Goal: Transaction & Acquisition: Purchase product/service

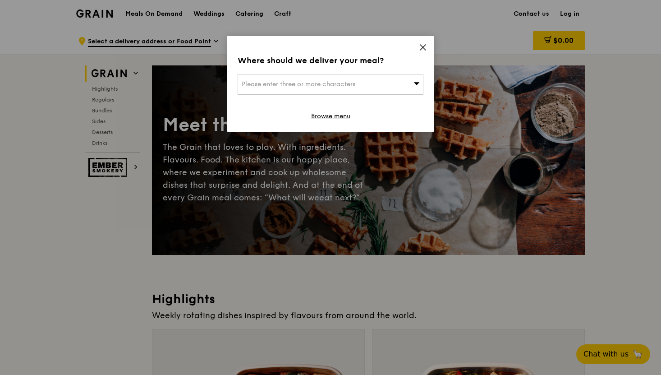
click at [419, 51] on icon at bounding box center [423, 47] width 8 height 8
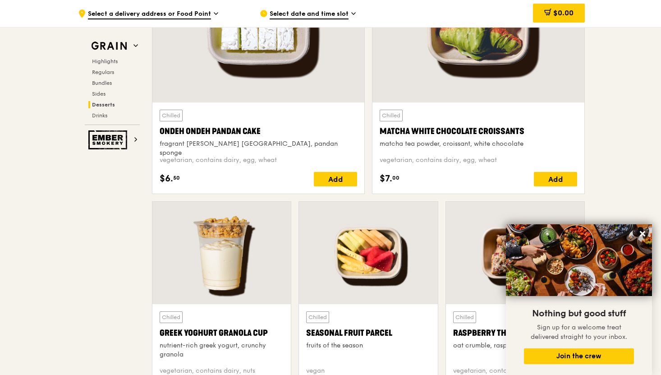
scroll to position [2699, 0]
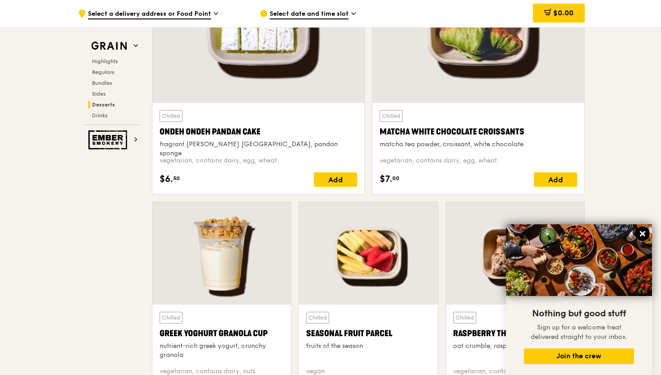
click at [641, 234] on icon at bounding box center [642, 233] width 5 height 5
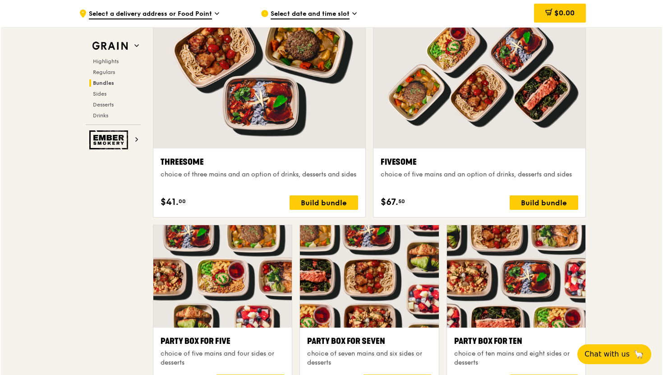
scroll to position [1686, 0]
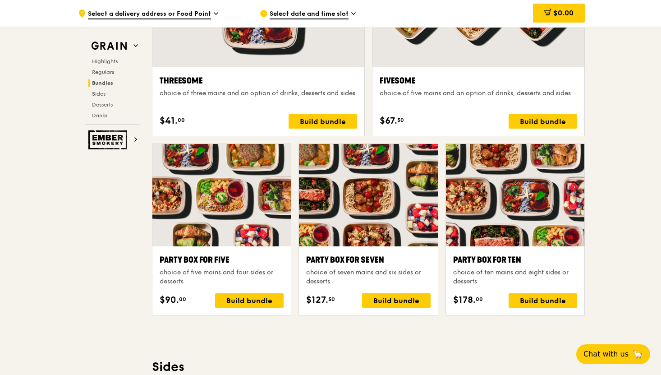
click at [335, 274] on div "choice of seven mains and six sides or desserts" at bounding box center [368, 277] width 124 height 18
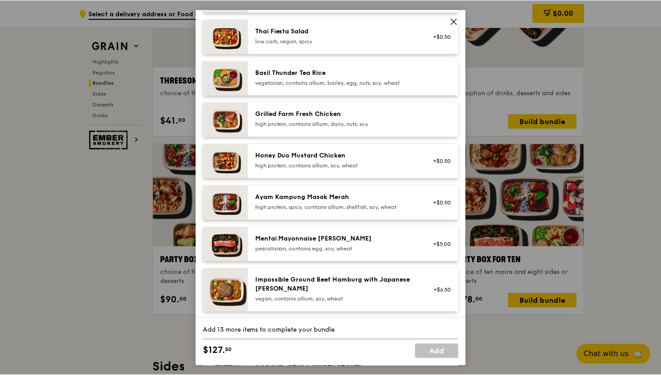
scroll to position [183, 0]
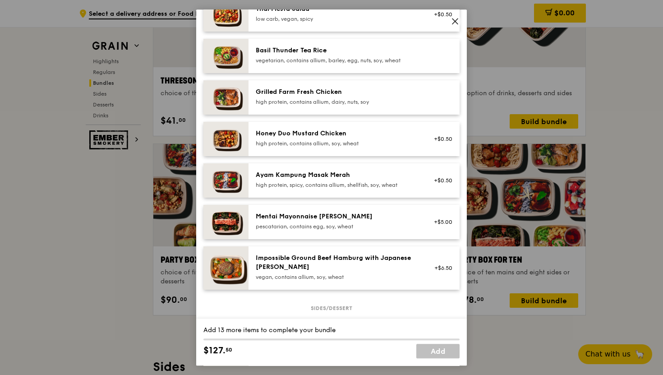
click at [294, 216] on div "Mentai Mayonnaise [PERSON_NAME]" at bounding box center [337, 216] width 162 height 9
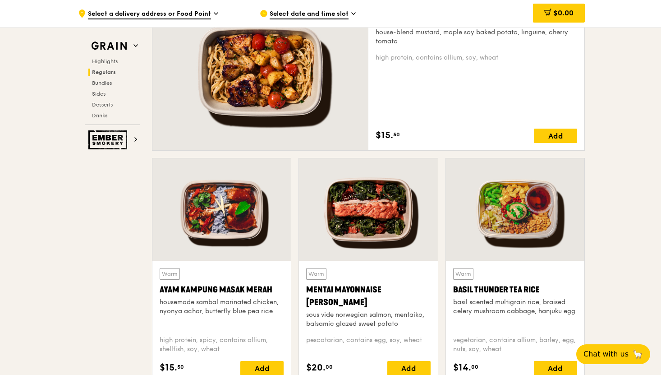
scroll to position [712, 0]
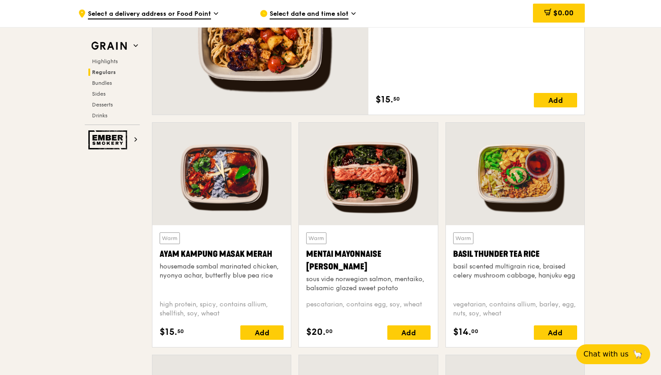
drag, startPoint x: 348, startPoint y: 272, endPoint x: 309, endPoint y: 259, distance: 40.9
click at [309, 259] on div "Mentai Mayonnaise [PERSON_NAME]" at bounding box center [368, 260] width 124 height 25
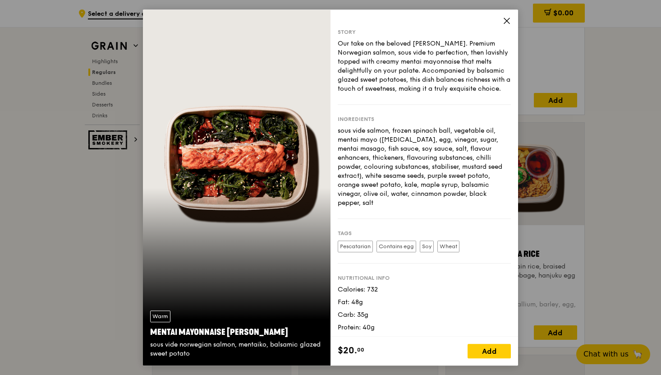
scroll to position [698, 0]
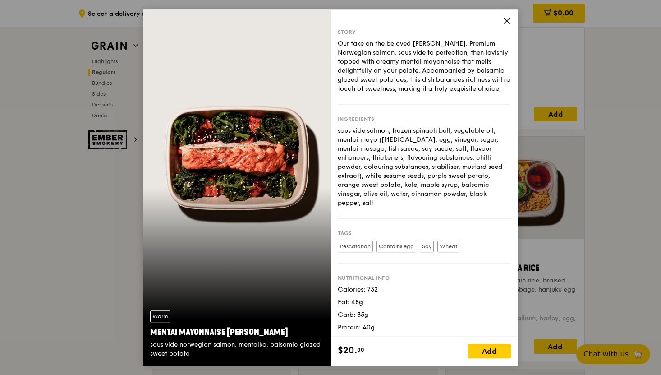
click at [507, 22] on icon at bounding box center [507, 21] width 8 height 8
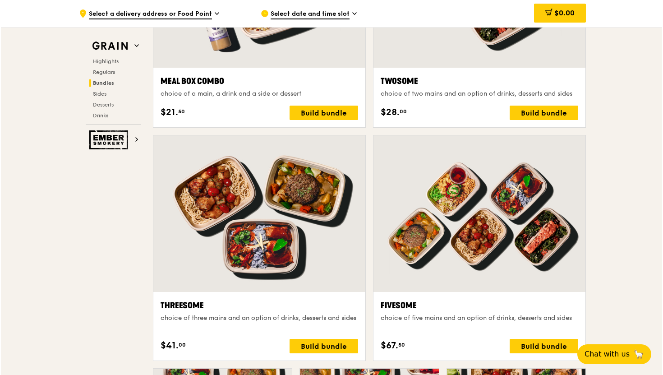
scroll to position [1489, 0]
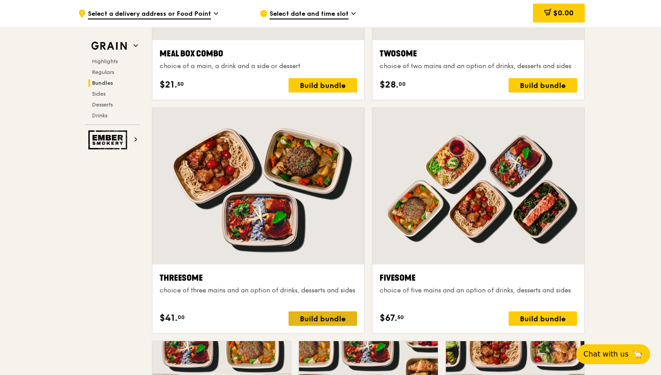
click at [315, 316] on div "Build bundle" at bounding box center [323, 318] width 69 height 14
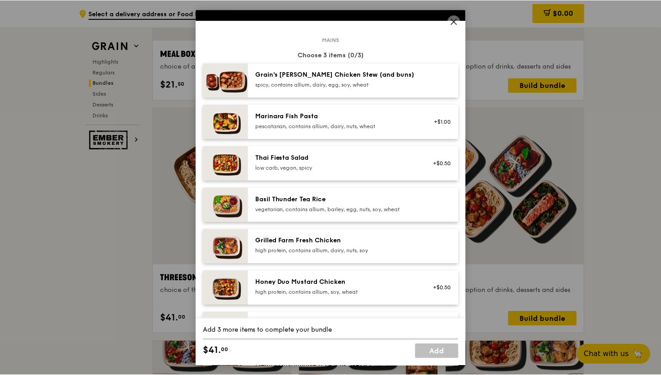
scroll to position [0, 0]
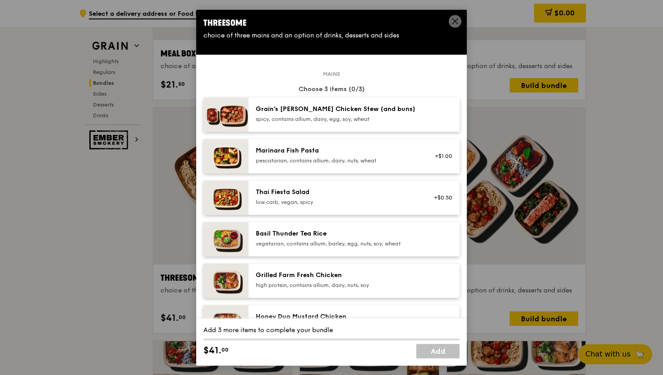
click at [300, 123] on div "Grain's [PERSON_NAME] Chicken Stew (and buns) spicy, contains allium, dairy, eg…" at bounding box center [336, 115] width 173 height 20
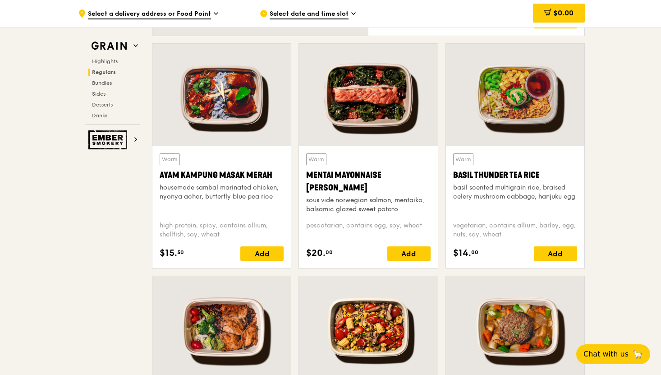
scroll to position [797, 0]
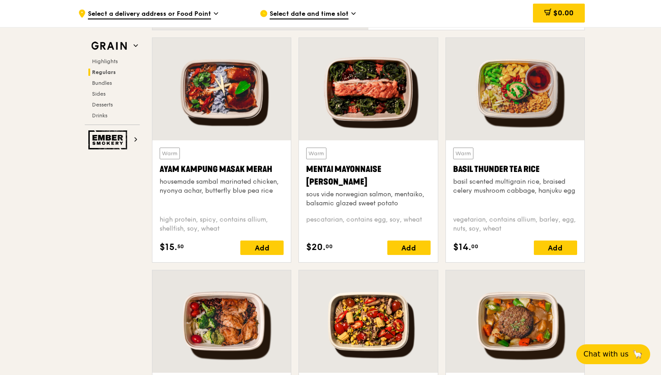
drag, startPoint x: 156, startPoint y: 165, endPoint x: 271, endPoint y: 163, distance: 115.0
click at [271, 163] on div "Warm Ayam [GEOGRAPHIC_DATA] housemade sambal marinated chicken, nyonya achar, b…" at bounding box center [221, 201] width 138 height 122
copy div "Ayam Kampung Masak Merah"
click at [211, 227] on div "high protein, spicy, contains allium, shellfish, soy, wheat" at bounding box center [222, 224] width 124 height 18
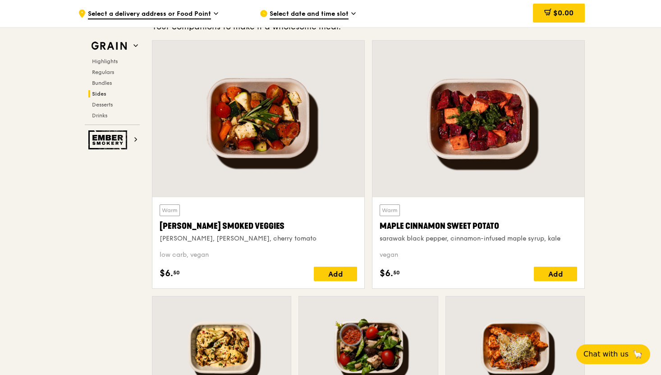
scroll to position [2044, 0]
